Goal: Information Seeking & Learning: Learn about a topic

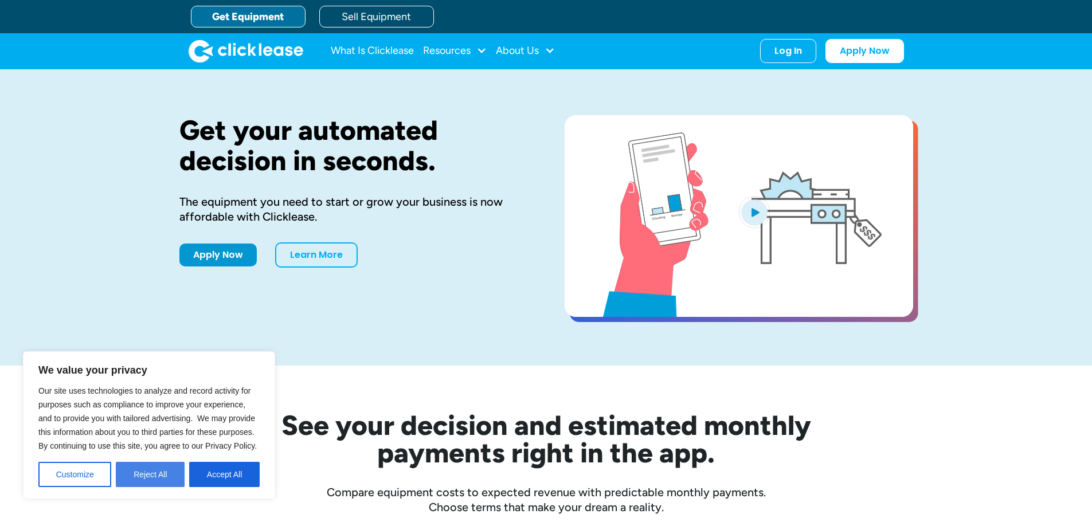
click at [148, 474] on button "Reject All" at bounding box center [150, 474] width 69 height 25
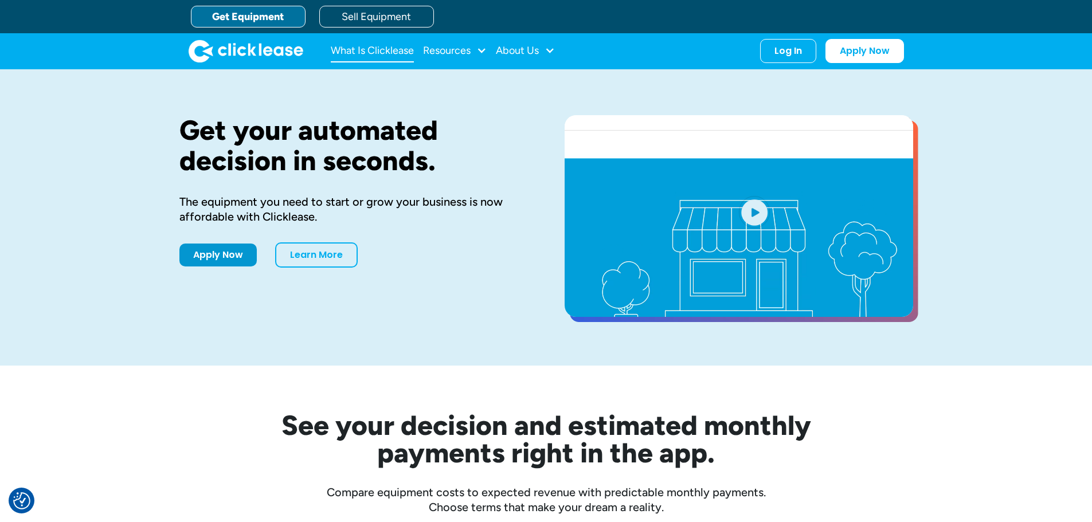
click at [374, 50] on link "What Is Clicklease" at bounding box center [372, 51] width 83 height 23
